Goal: Book appointment/travel/reservation

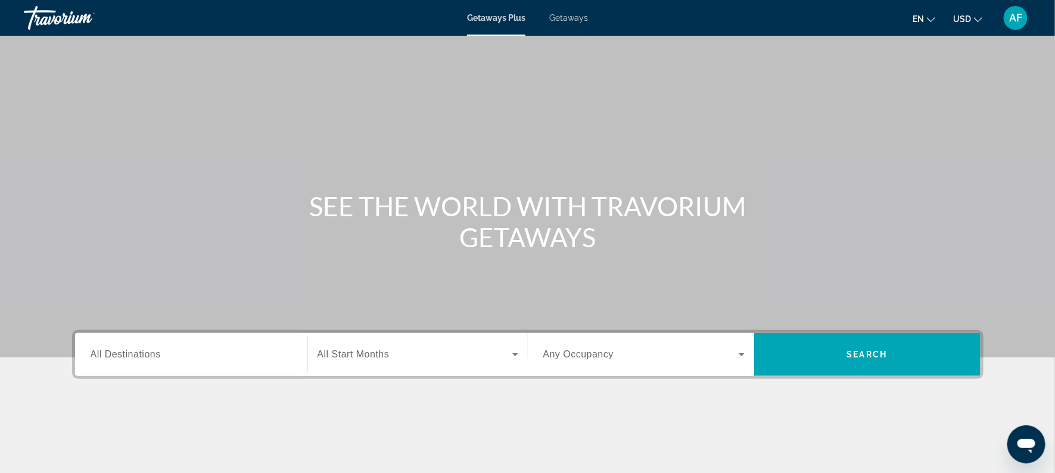
click at [573, 20] on span "Getaways" at bounding box center [568, 18] width 39 height 10
click at [121, 358] on span "All Destinations" at bounding box center [126, 354] width 70 height 10
click at [121, 358] on input "Destination All Destinations" at bounding box center [191, 355] width 201 height 14
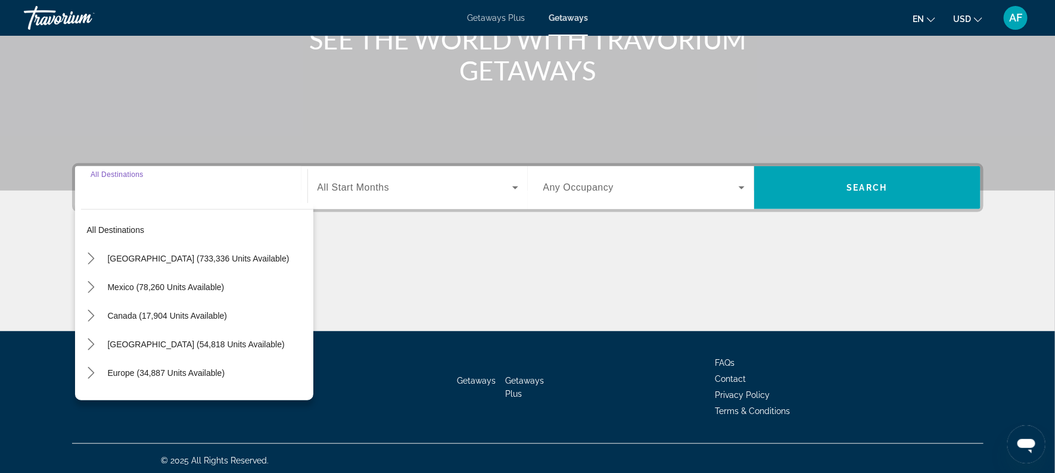
scroll to position [170, 0]
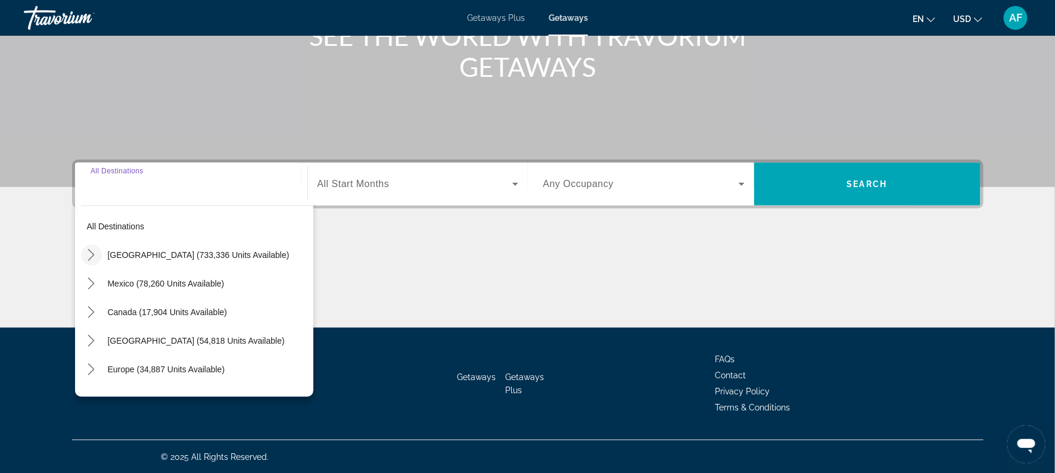
click at [93, 247] on mat-icon "Toggle United States (733,336 units available) submenu" at bounding box center [91, 255] width 21 height 21
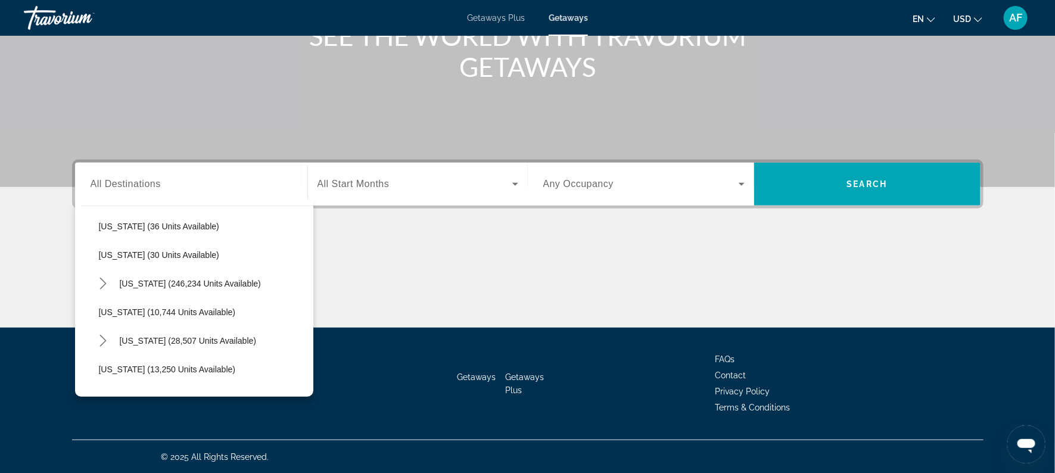
scroll to position [167, 0]
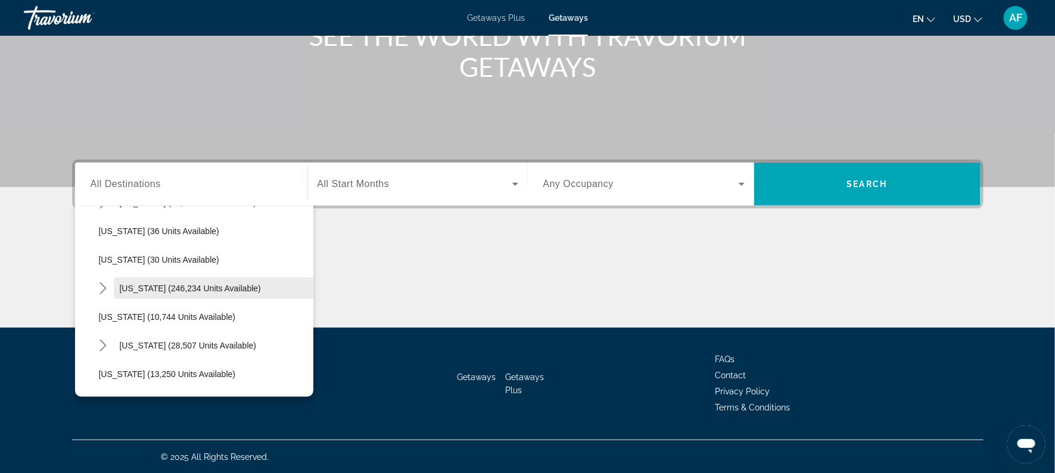
click at [148, 286] on span "[US_STATE] (246,234 units available)" at bounding box center [190, 288] width 141 height 10
type input "**********"
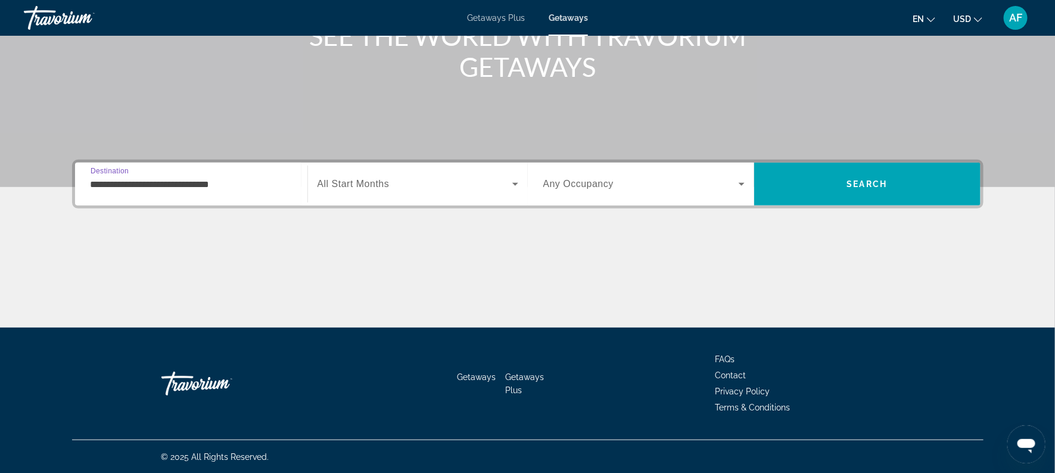
click at [336, 179] on span "All Start Months" at bounding box center [353, 184] width 72 height 10
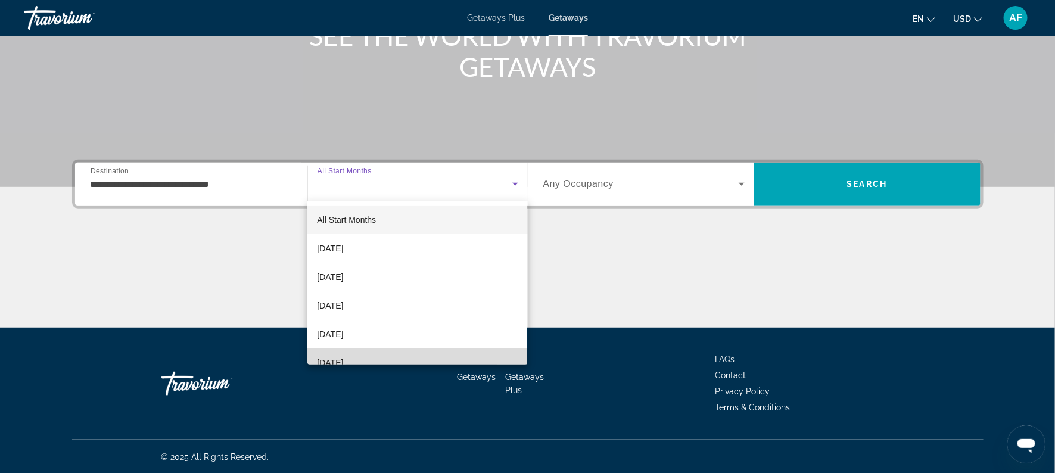
click at [343, 362] on span "[DATE]" at bounding box center [330, 363] width 26 height 14
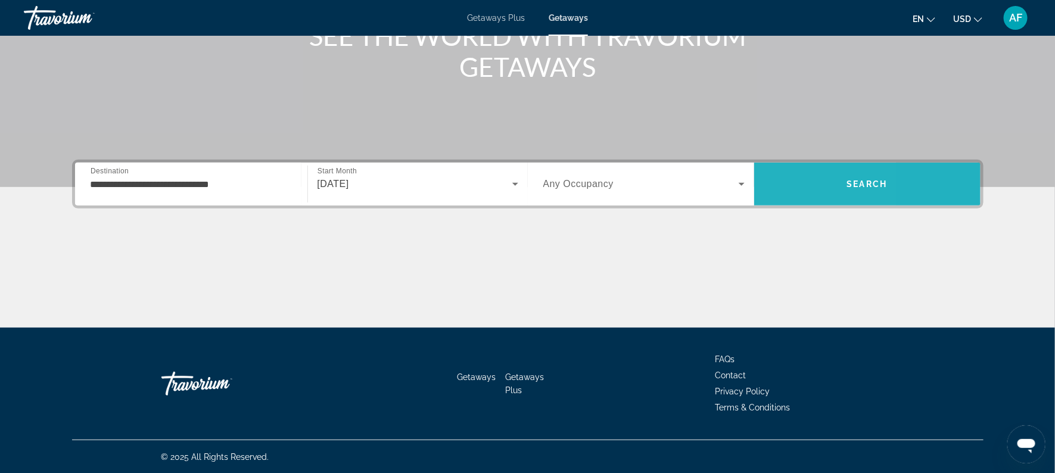
click at [787, 181] on span "Search" at bounding box center [867, 184] width 226 height 29
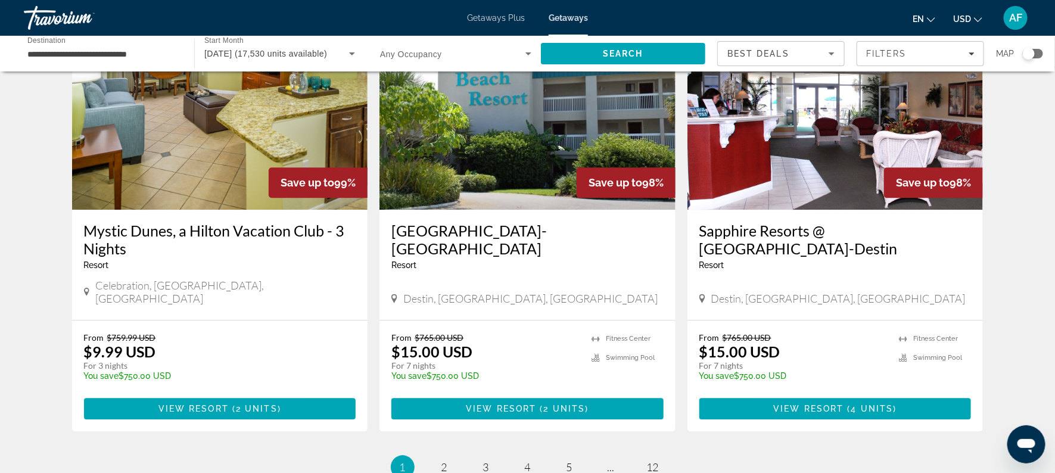
scroll to position [1444, 0]
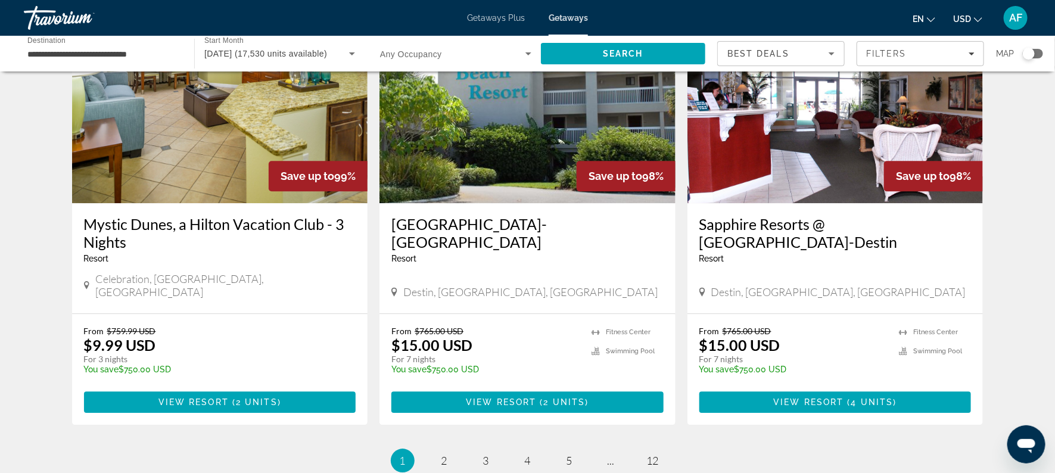
click at [444, 454] on span "2" at bounding box center [444, 460] width 6 height 13
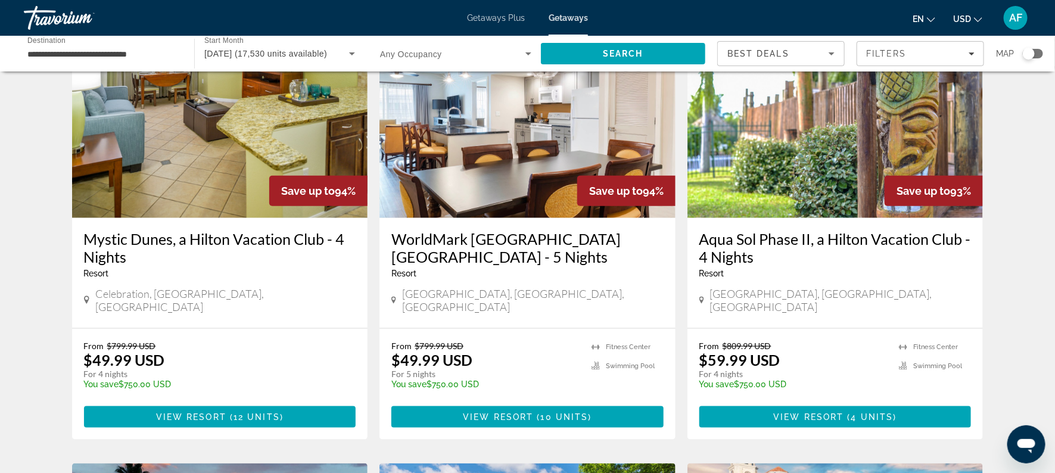
scroll to position [538, 0]
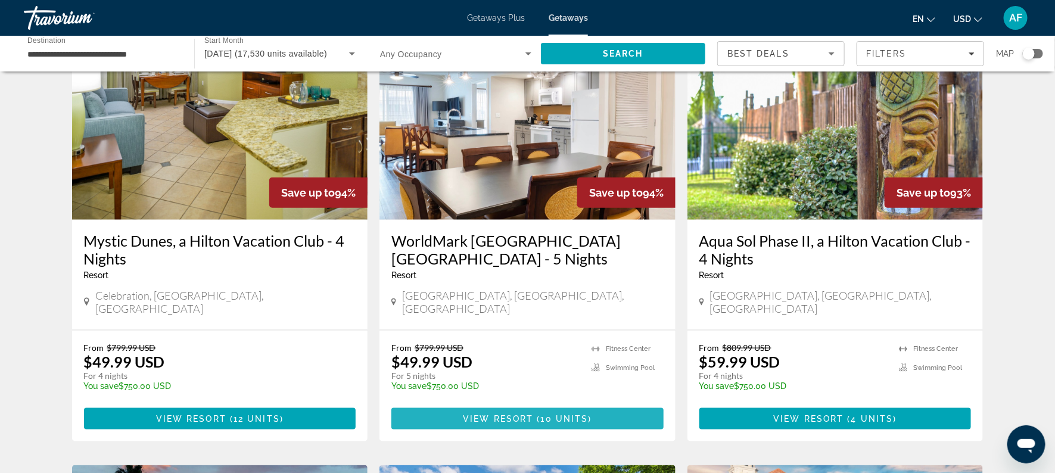
click at [567, 414] on span "10 units" at bounding box center [565, 419] width 48 height 10
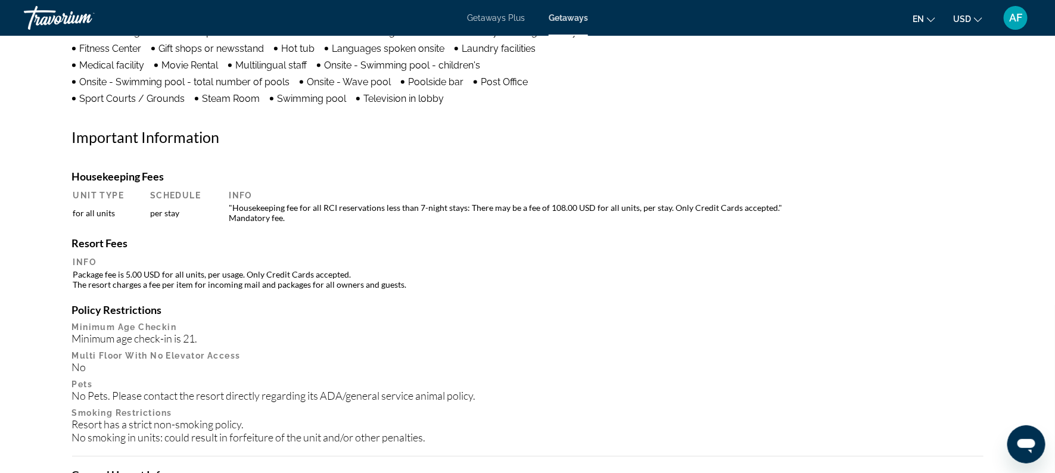
click at [925, 391] on div "No Pets. Please contact the resort directly regarding its ADA/general service a…" at bounding box center [527, 395] width 911 height 13
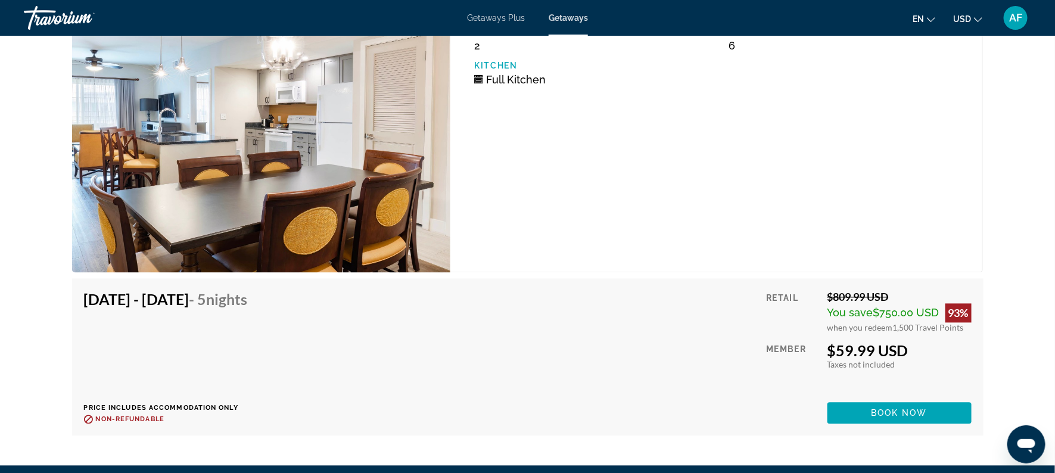
scroll to position [3038, 0]
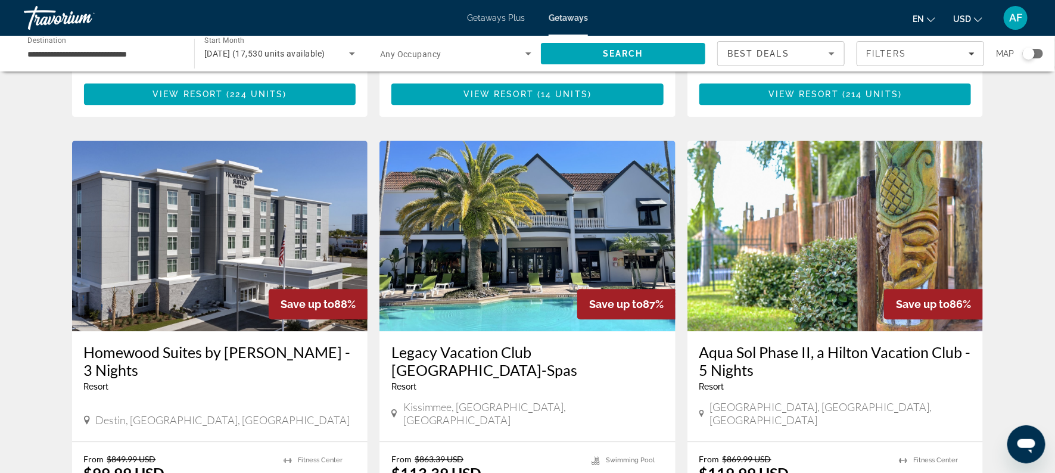
scroll to position [1314, 0]
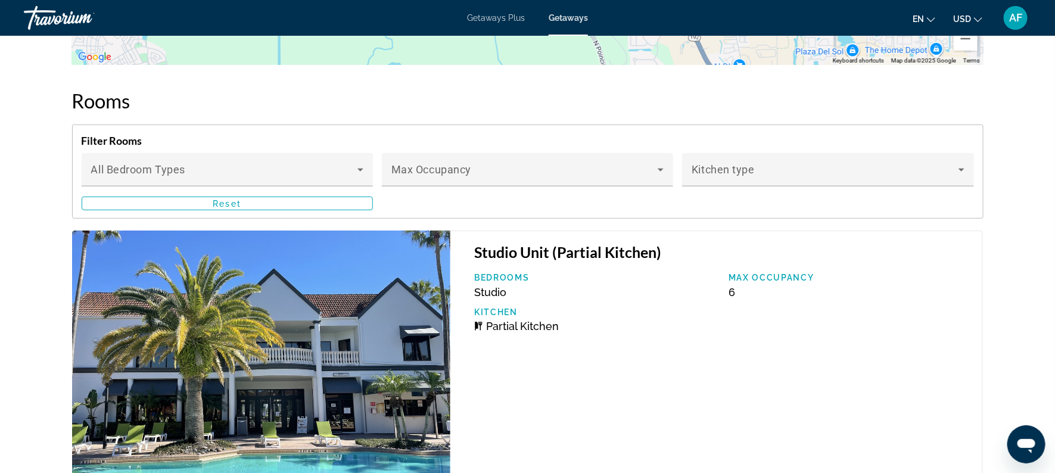
scroll to position [2240, 0]
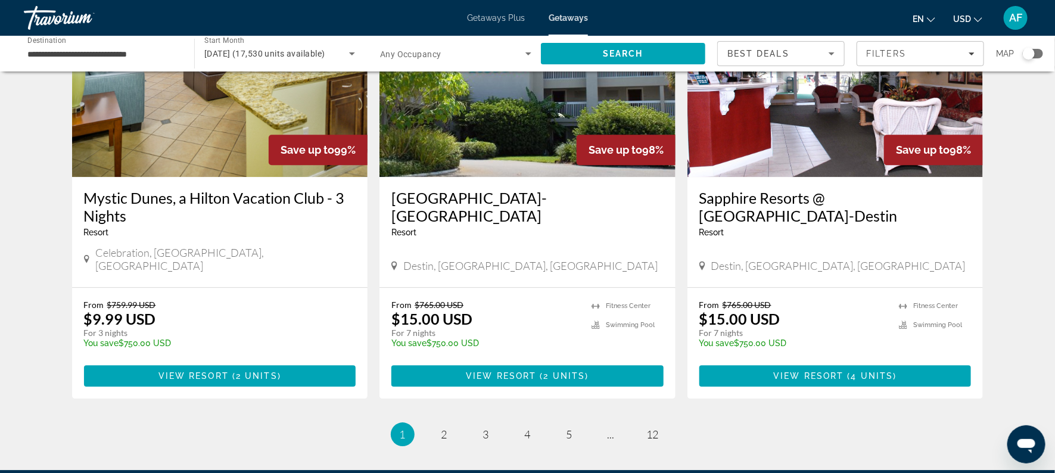
scroll to position [1524, 0]
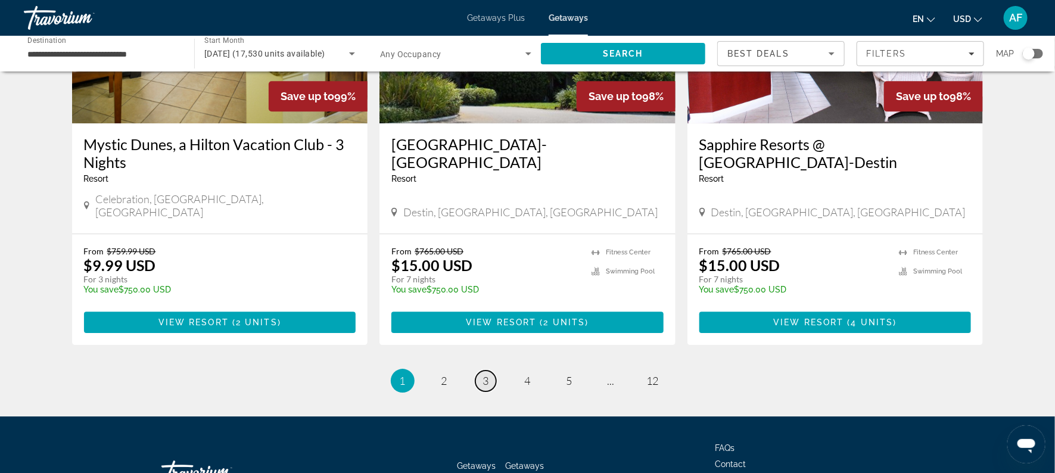
click at [486, 374] on span "3" at bounding box center [486, 380] width 6 height 13
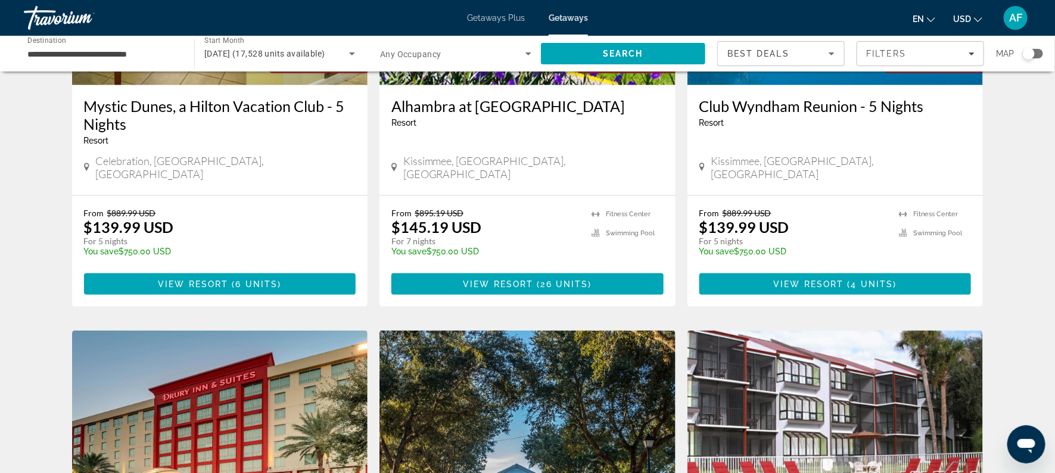
scroll to position [632, 0]
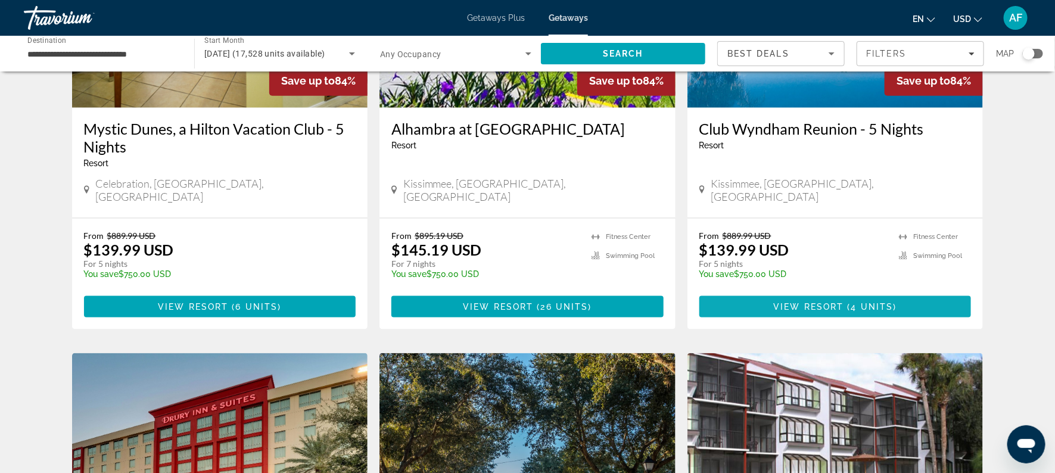
click at [852, 292] on span "Main content" at bounding box center [835, 306] width 272 height 29
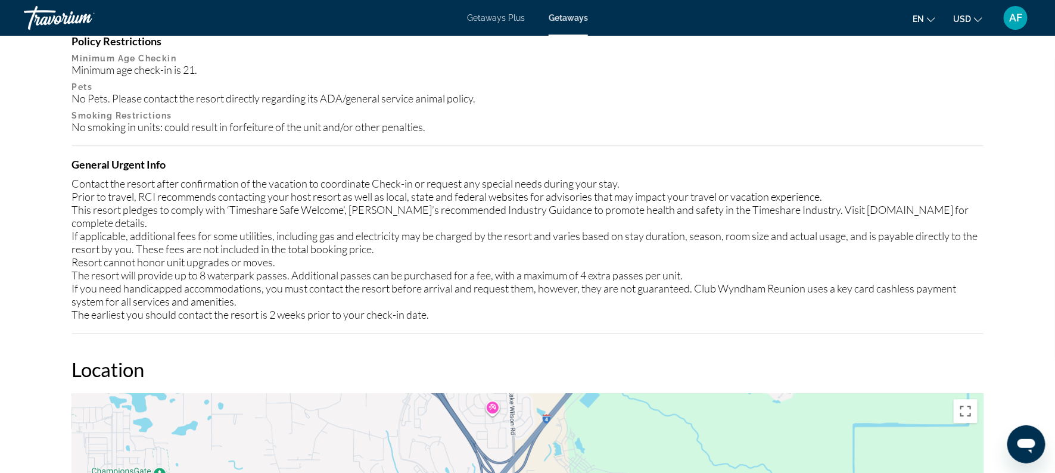
scroll to position [1273, 0]
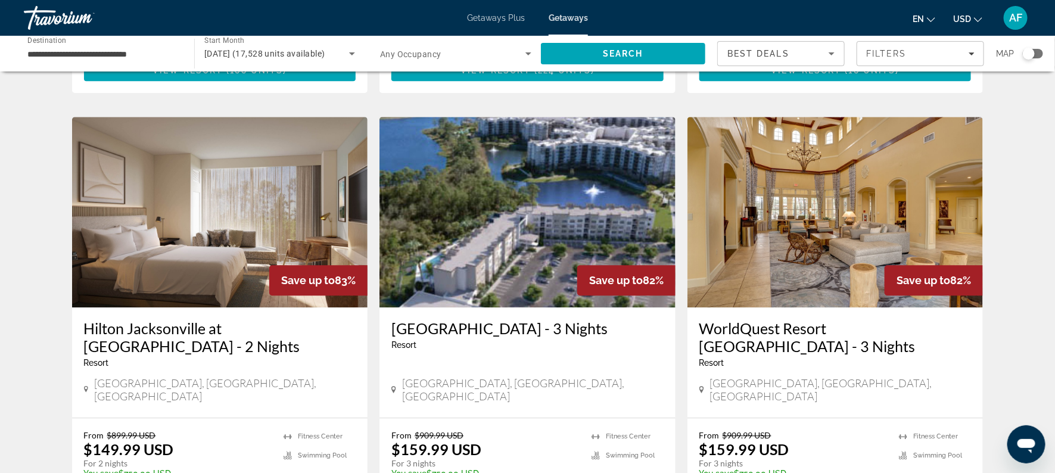
scroll to position [1506, 0]
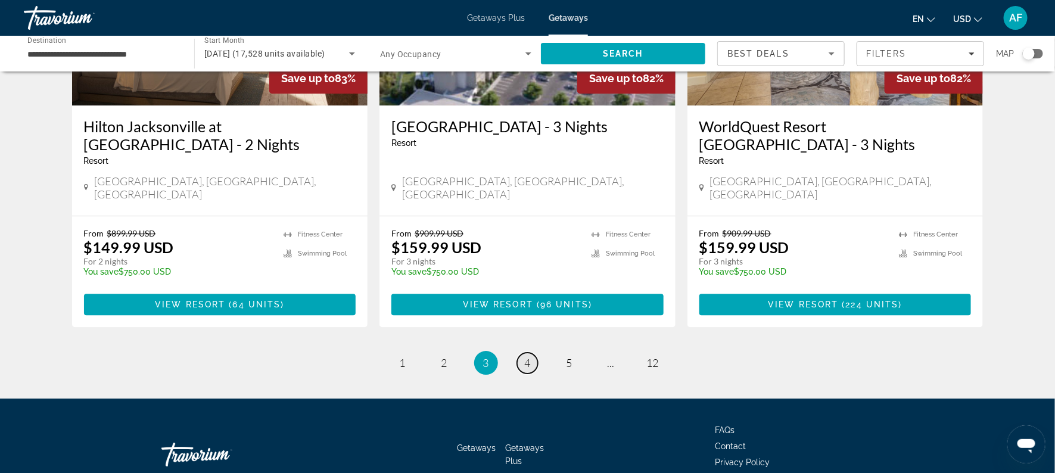
click at [532, 353] on link "page 4" at bounding box center [527, 363] width 21 height 21
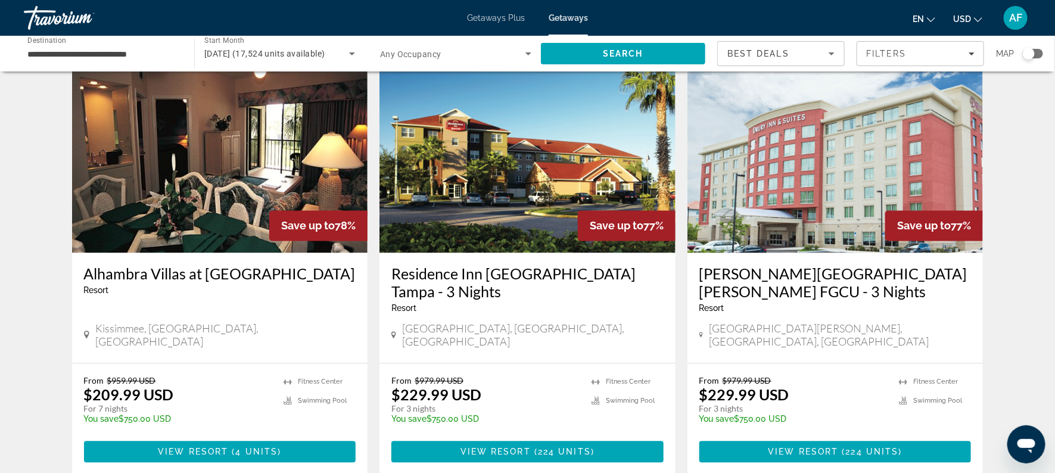
scroll to position [944, 0]
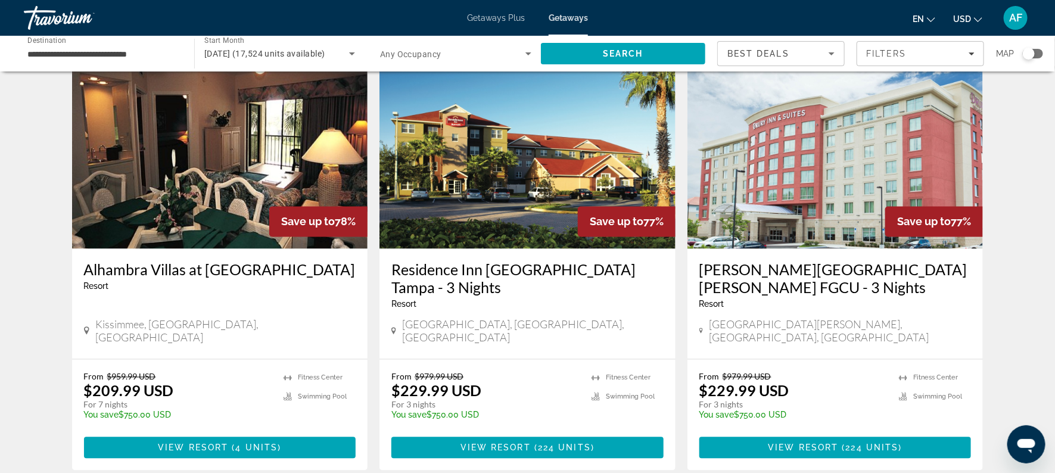
drag, startPoint x: 1054, startPoint y: 90, endPoint x: 964, endPoint y: 329, distance: 255.2
click at [964, 372] on ul "Fitness Center Swimming Pool" at bounding box center [935, 400] width 72 height 57
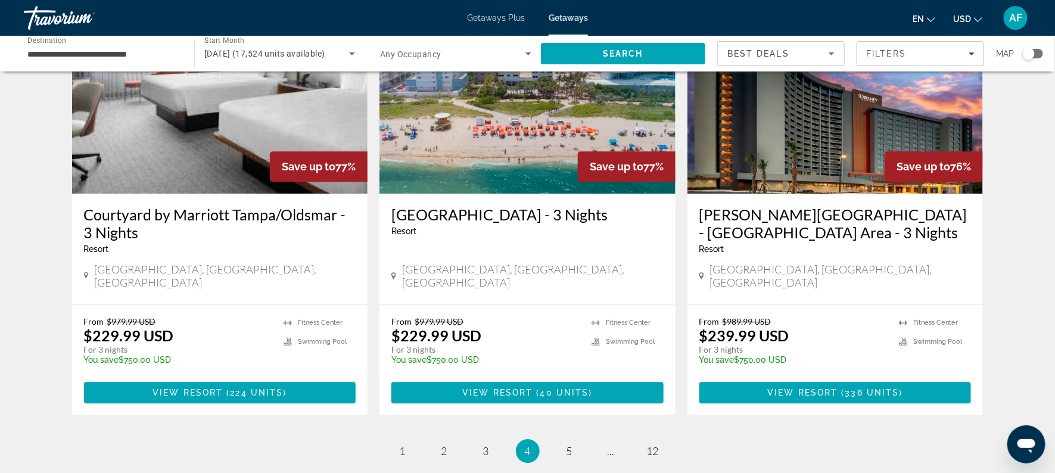
scroll to position [1441, 0]
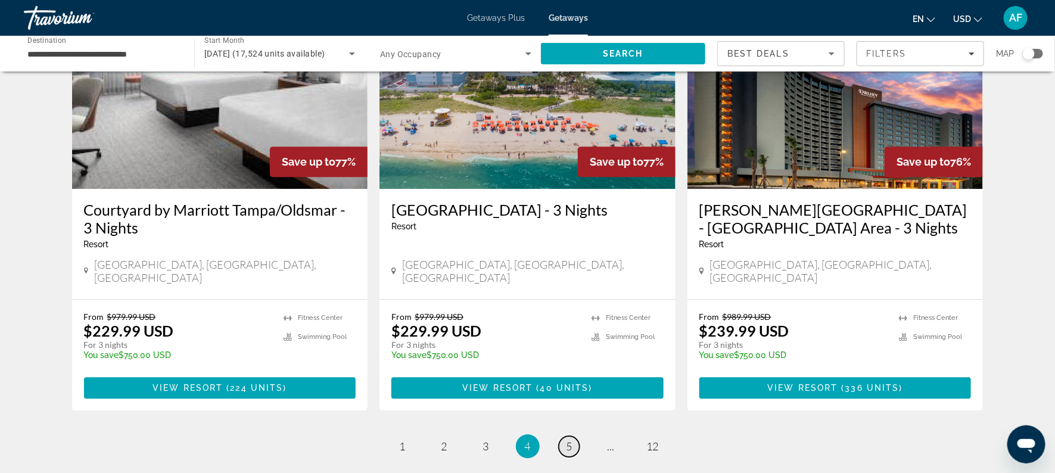
click at [567, 439] on span "5" at bounding box center [569, 445] width 6 height 13
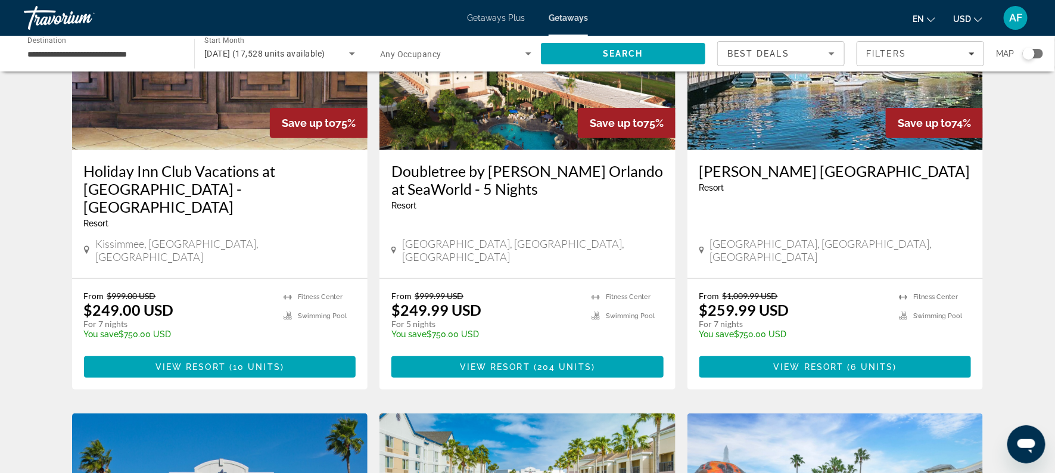
scroll to position [156, 0]
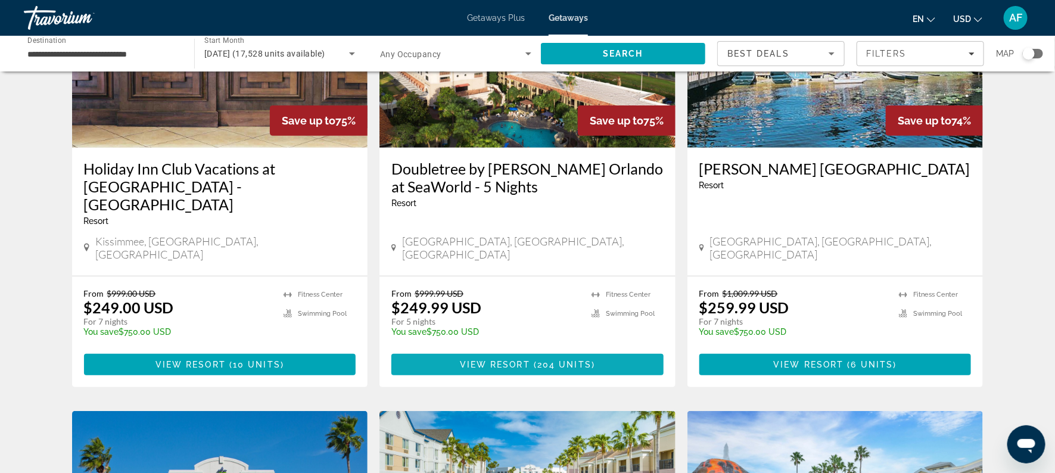
click at [491, 360] on span "View Resort" at bounding box center [495, 365] width 70 height 10
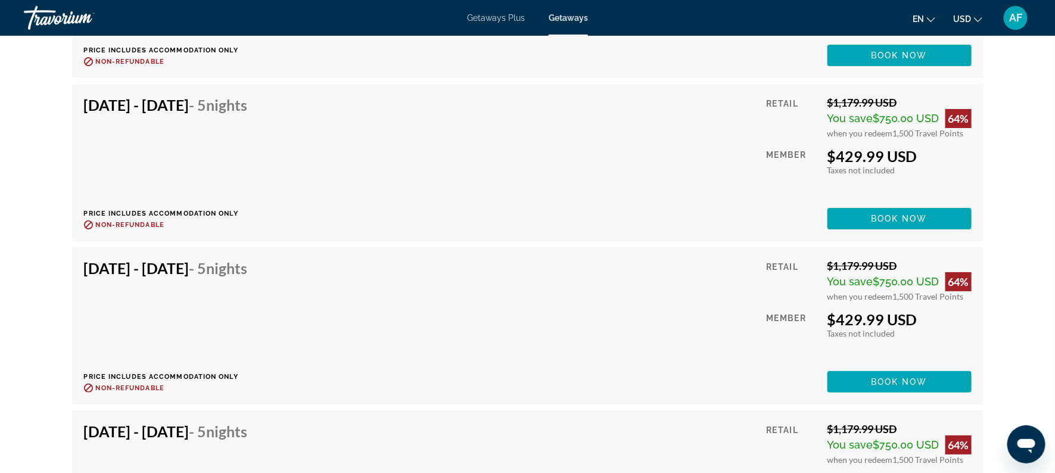
scroll to position [10821, 0]
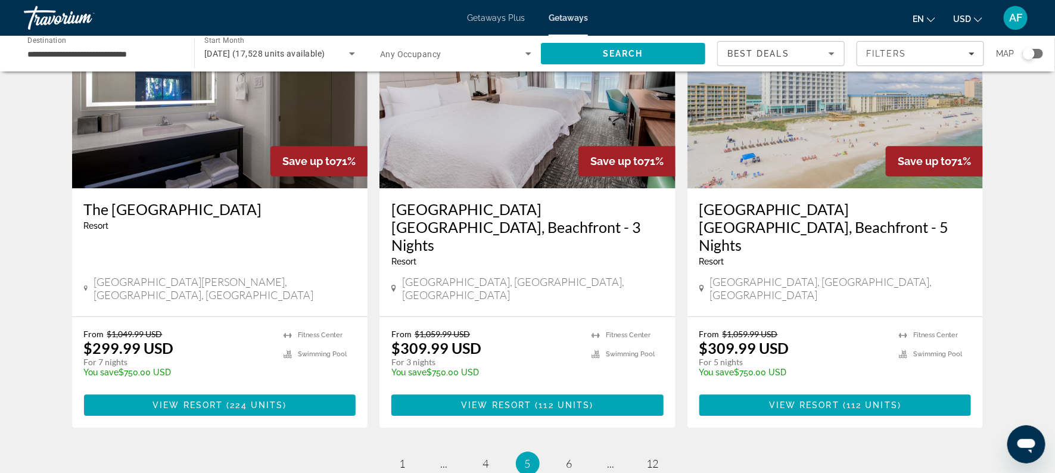
scroll to position [1469, 0]
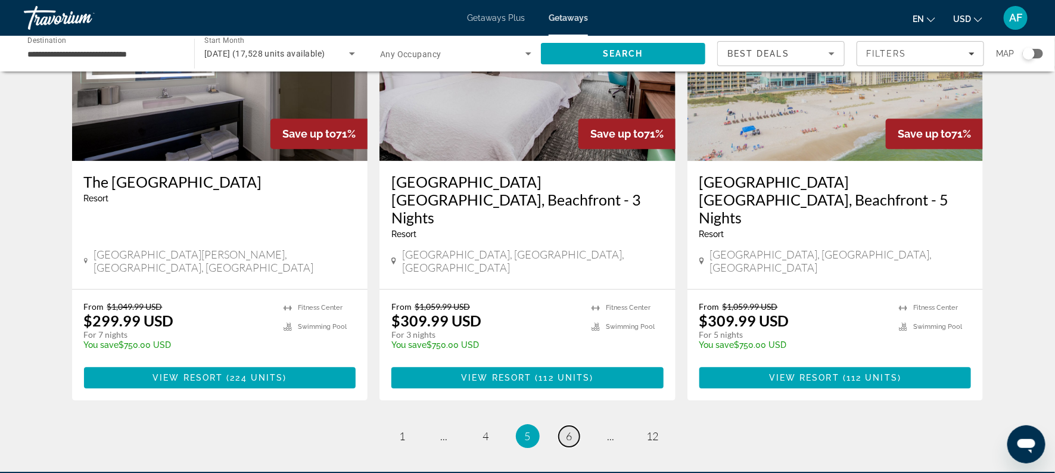
click at [571, 429] on span "6" at bounding box center [569, 435] width 6 height 13
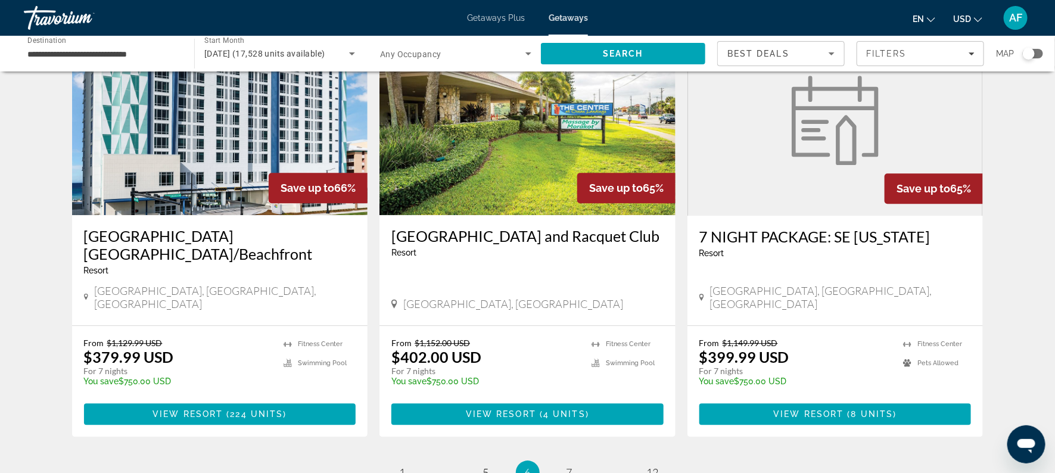
scroll to position [1397, 0]
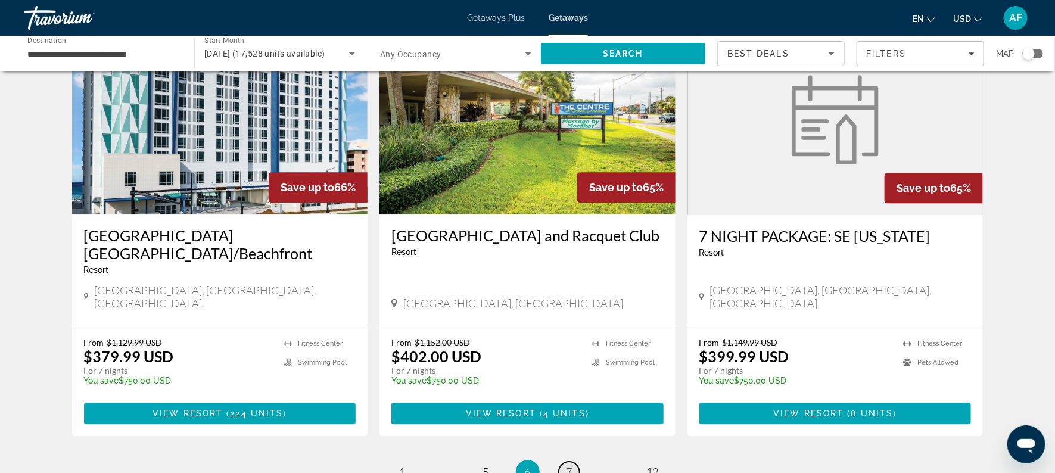
click at [565, 462] on link "page 7" at bounding box center [569, 472] width 21 height 21
